Goal: Navigation & Orientation: Find specific page/section

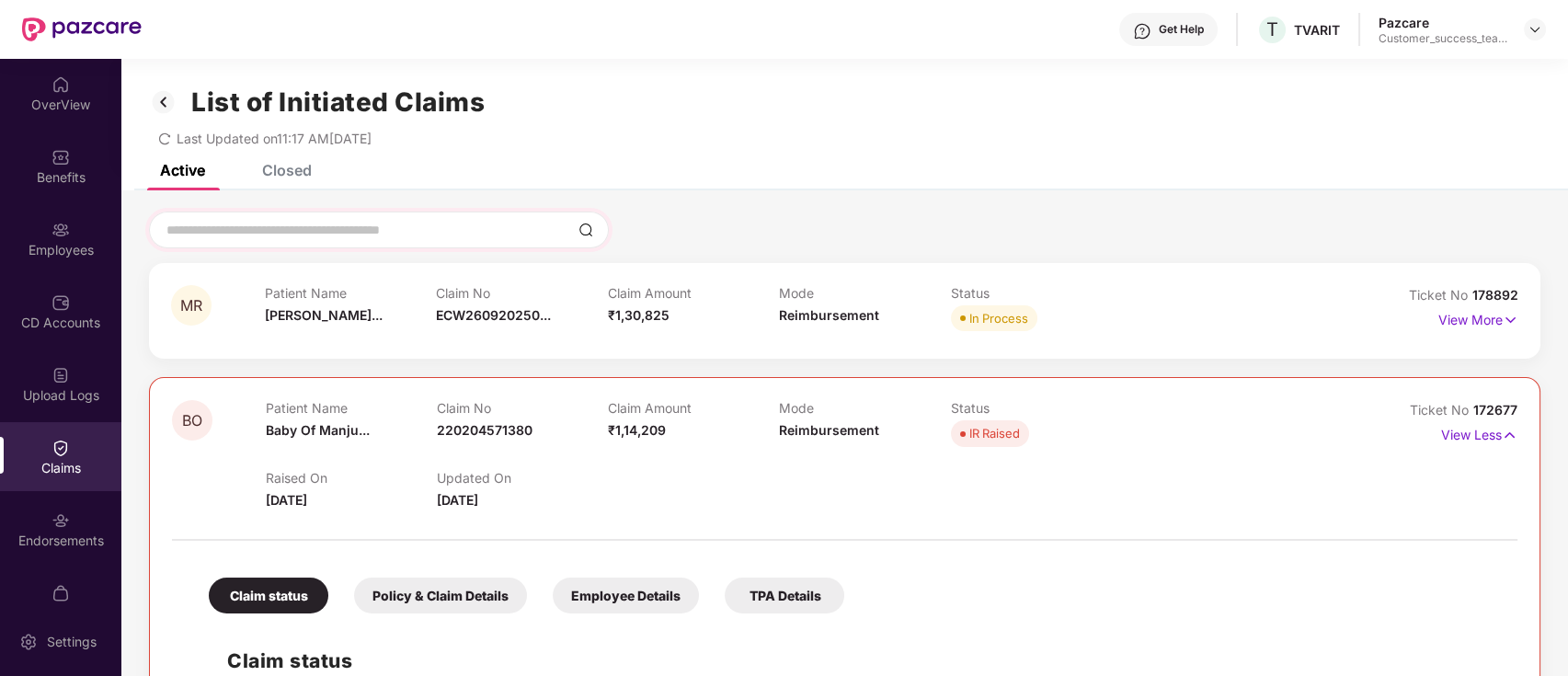
scroll to position [44, 0]
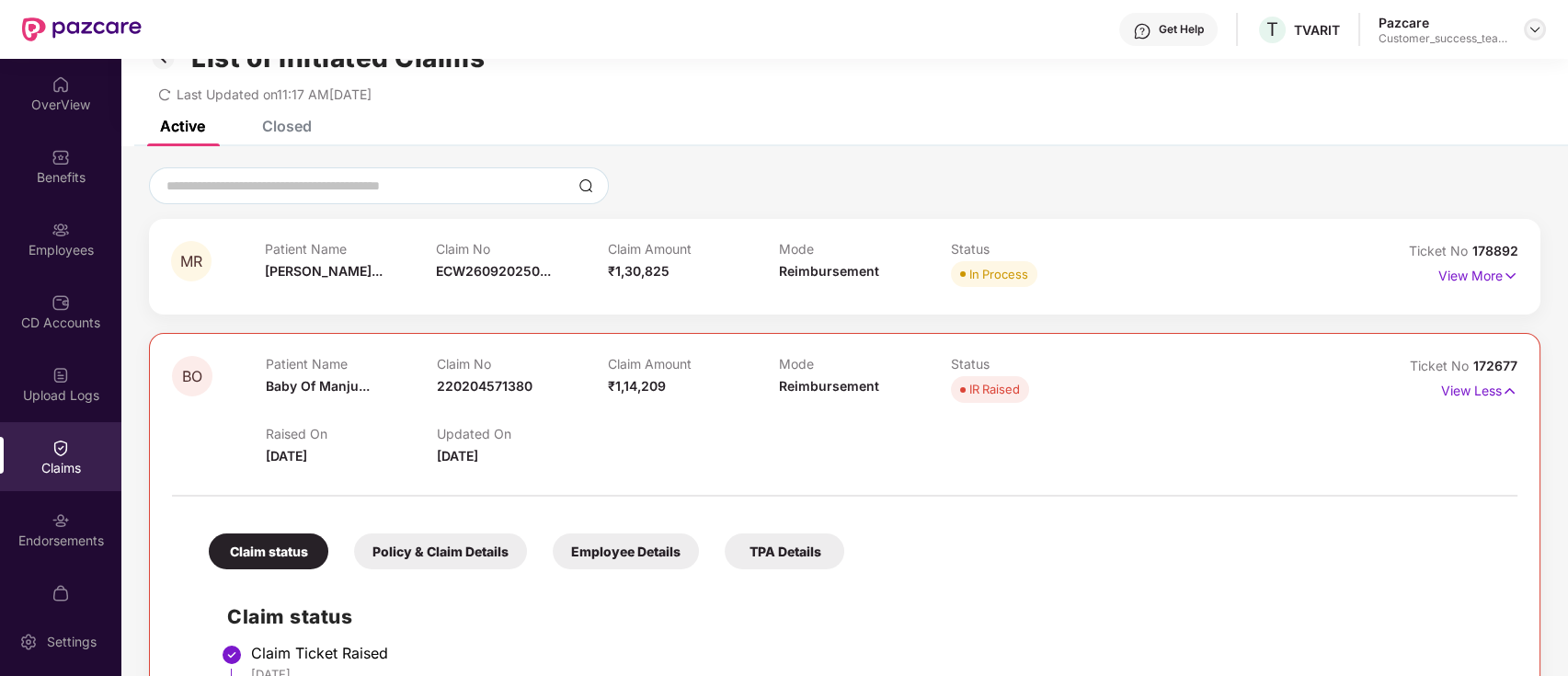
click at [1534, 31] on img at bounding box center [1535, 29] width 15 height 15
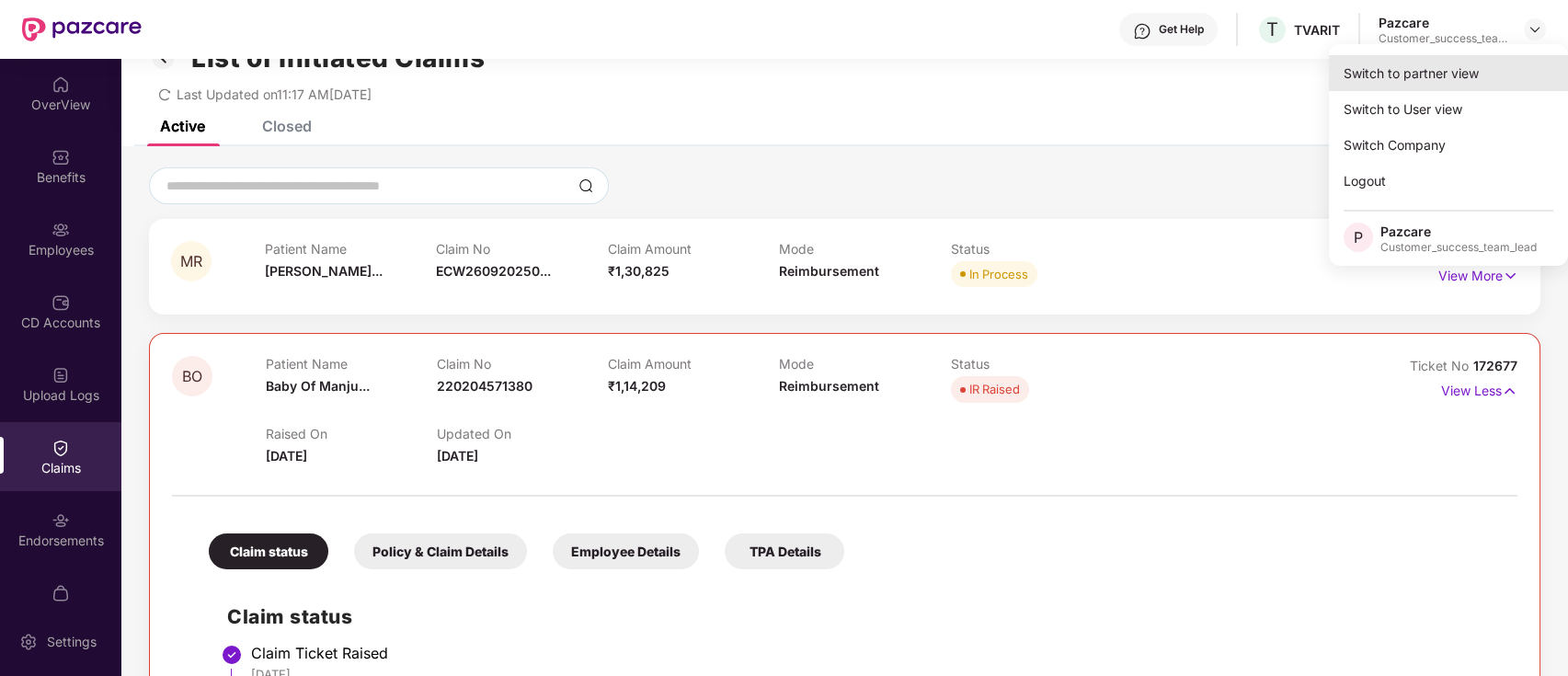
click at [1530, 62] on div "Switch to partner view" at bounding box center [1448, 73] width 239 height 36
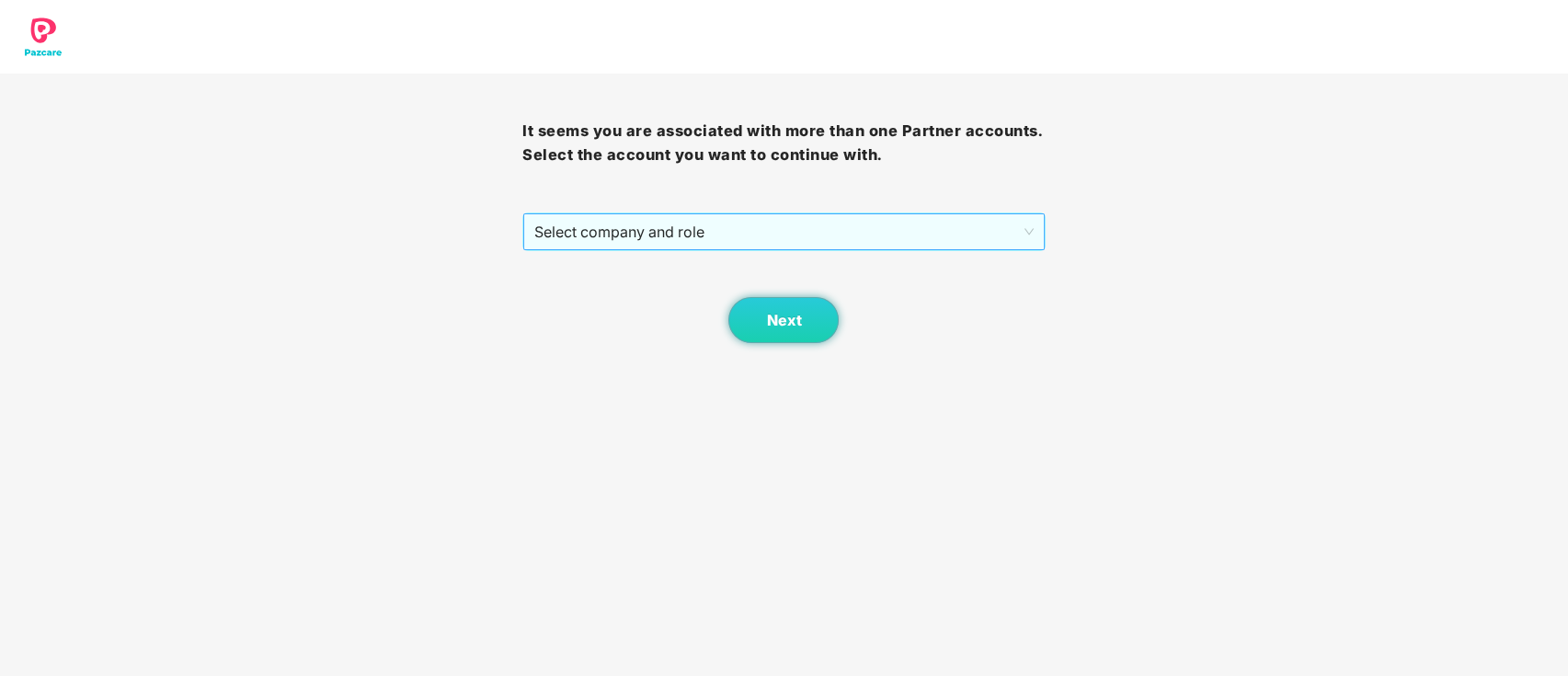
click at [882, 227] on span "Select company and role" at bounding box center [784, 231] width 499 height 35
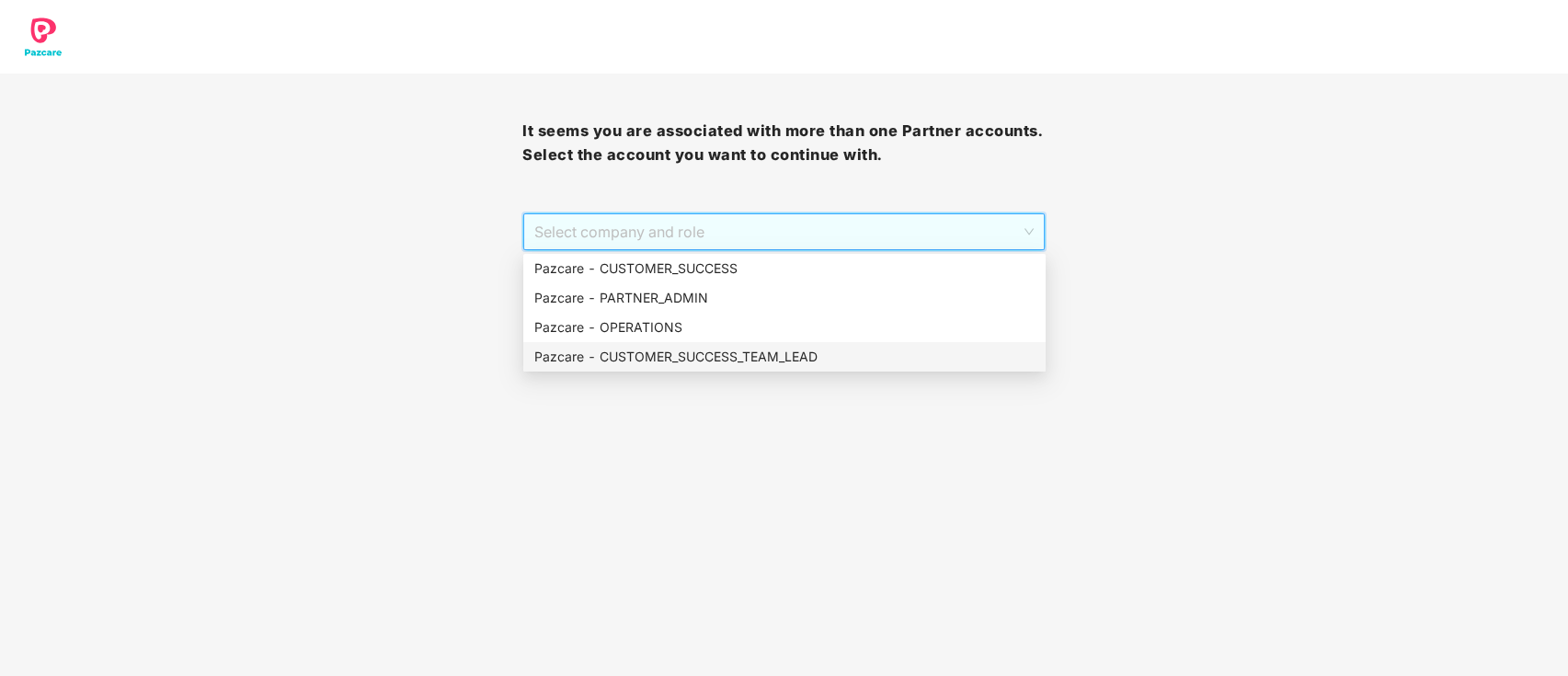
click at [841, 347] on div "Pazcare - CUSTOMER_SUCCESS_TEAM_LEAD" at bounding box center [784, 357] width 501 height 20
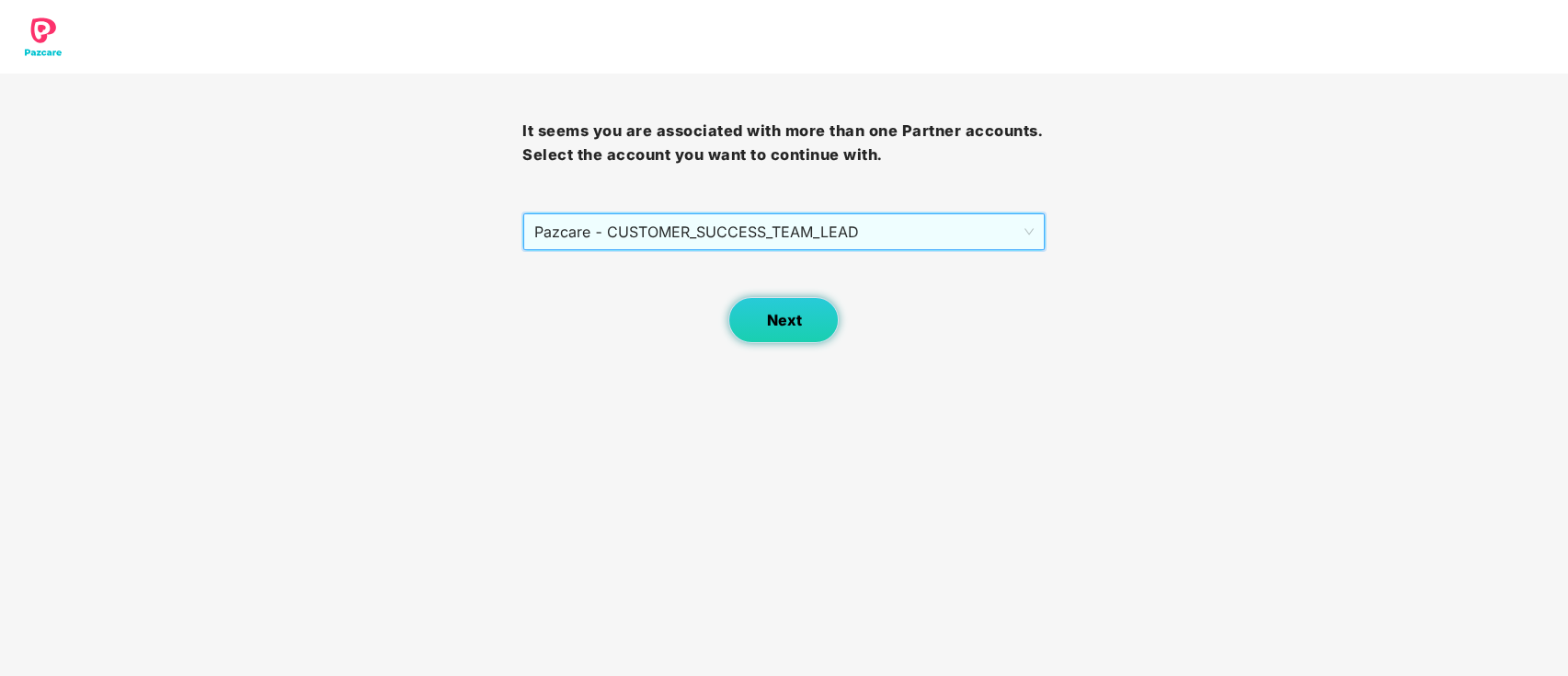
click at [806, 320] on button "Next" at bounding box center [784, 320] width 111 height 46
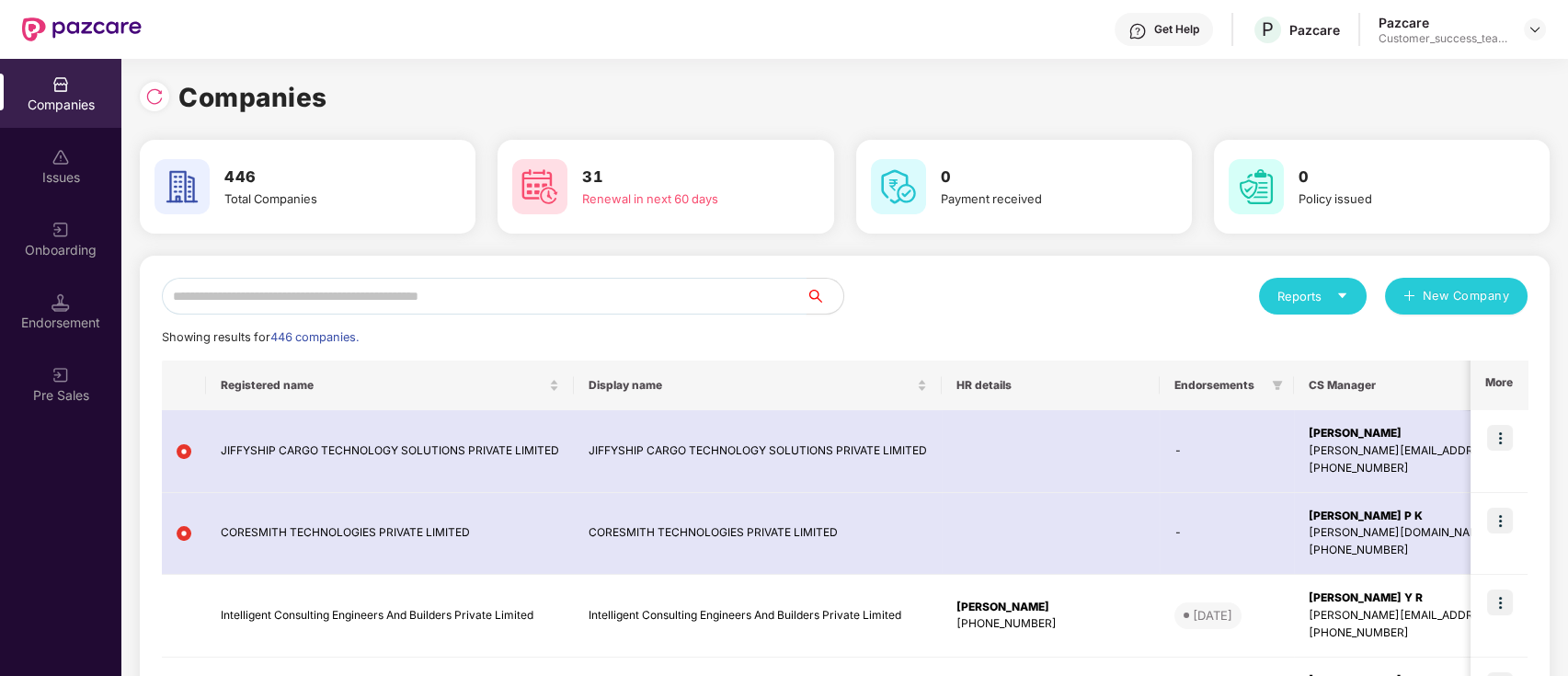
click at [581, 296] on input "text" at bounding box center [484, 297] width 645 height 37
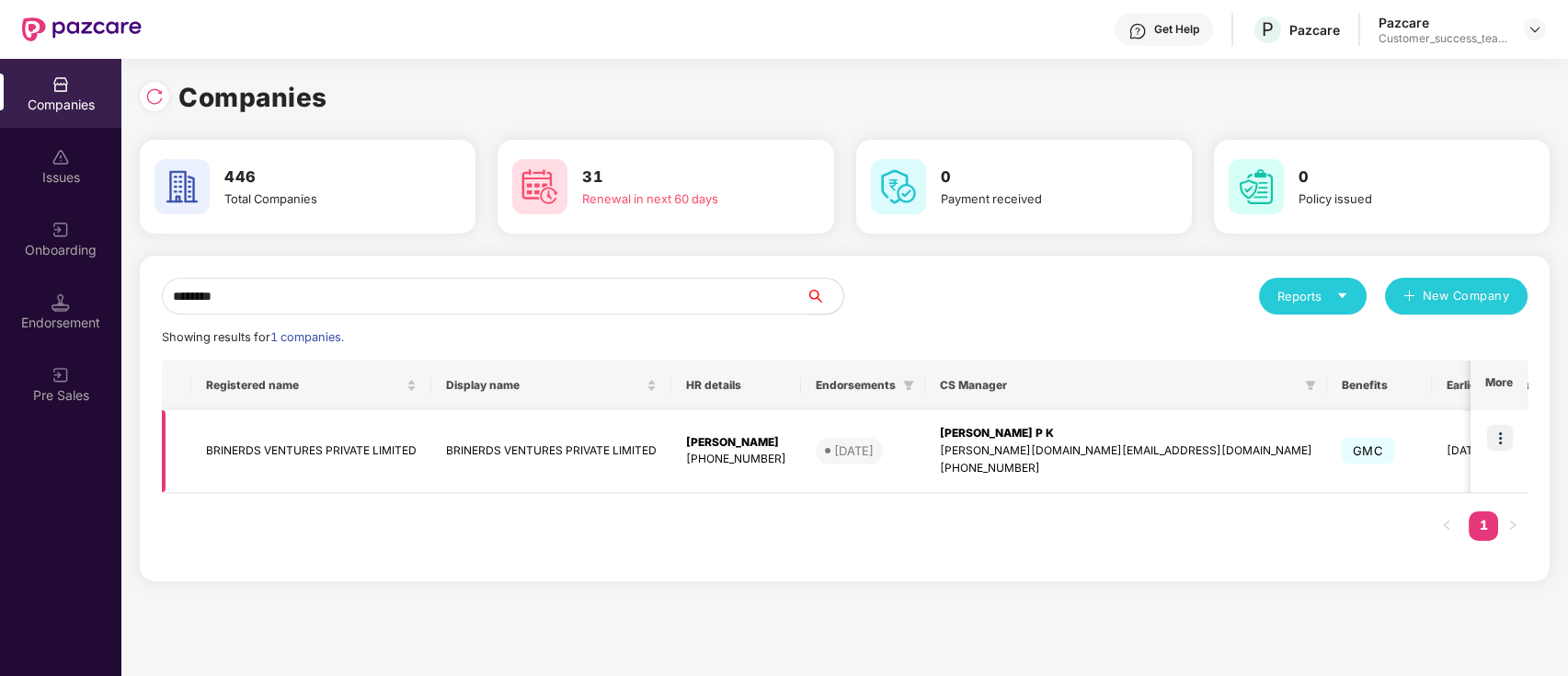
type input "********"
click at [1498, 437] on img at bounding box center [1500, 438] width 25 height 25
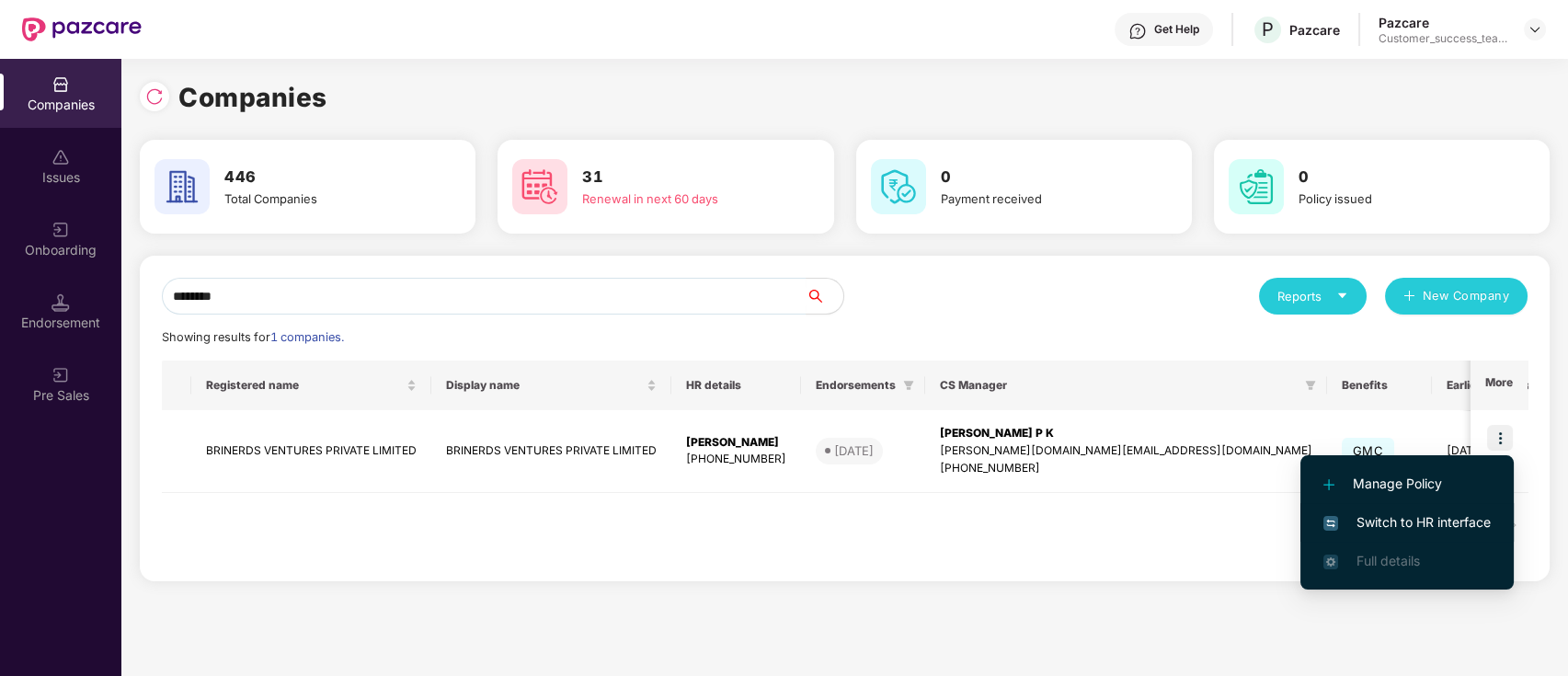
click at [1488, 530] on span "Switch to HR interface" at bounding box center [1408, 522] width 167 height 20
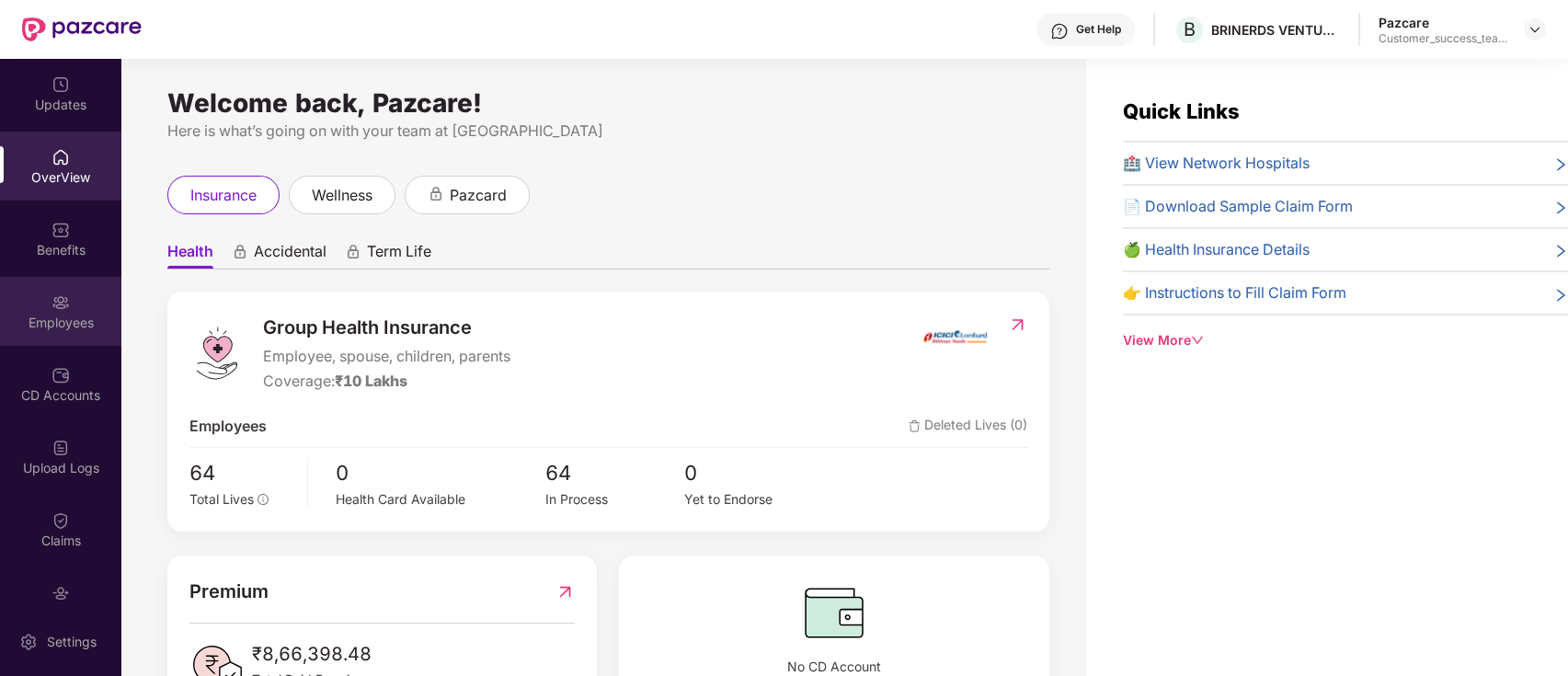
click at [68, 317] on div "Employees" at bounding box center [60, 323] width 122 height 18
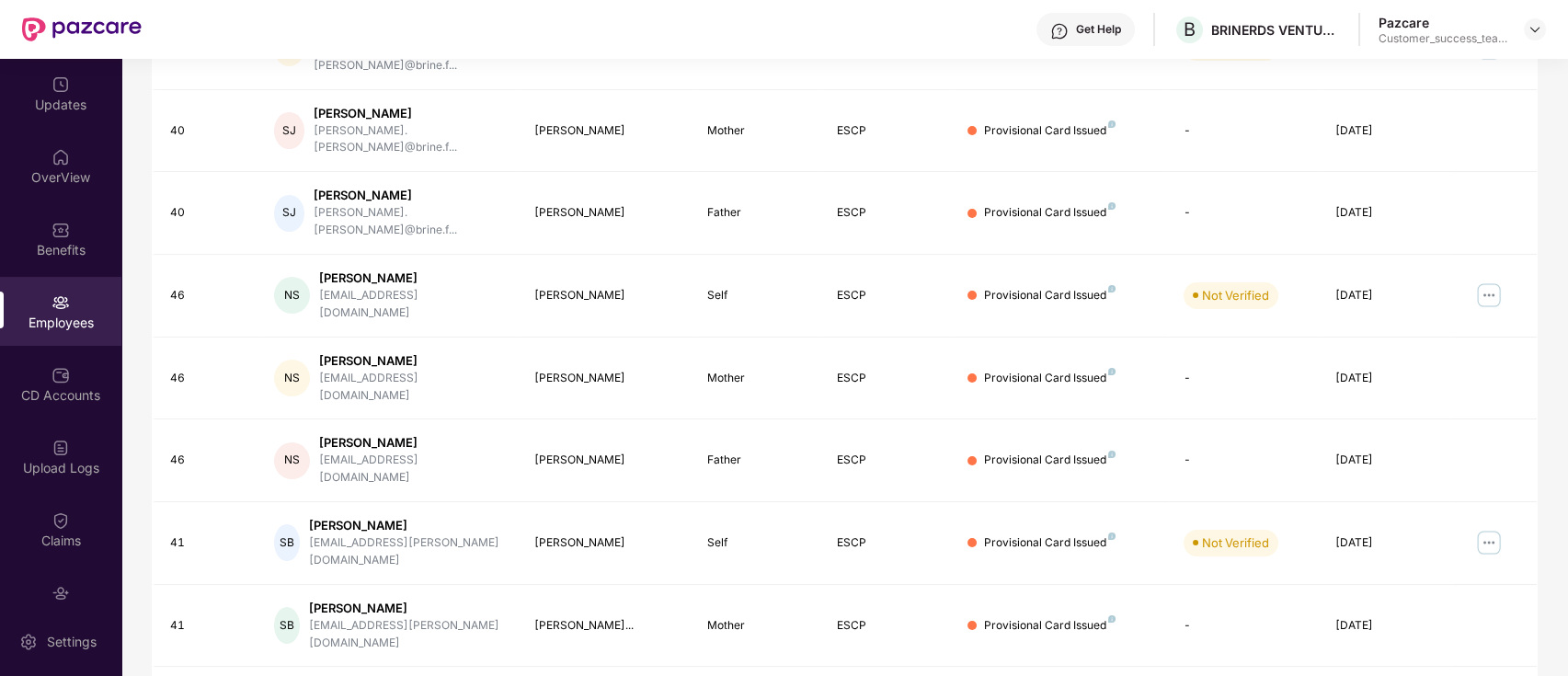
scroll to position [0, 0]
